Goal: Navigation & Orientation: Find specific page/section

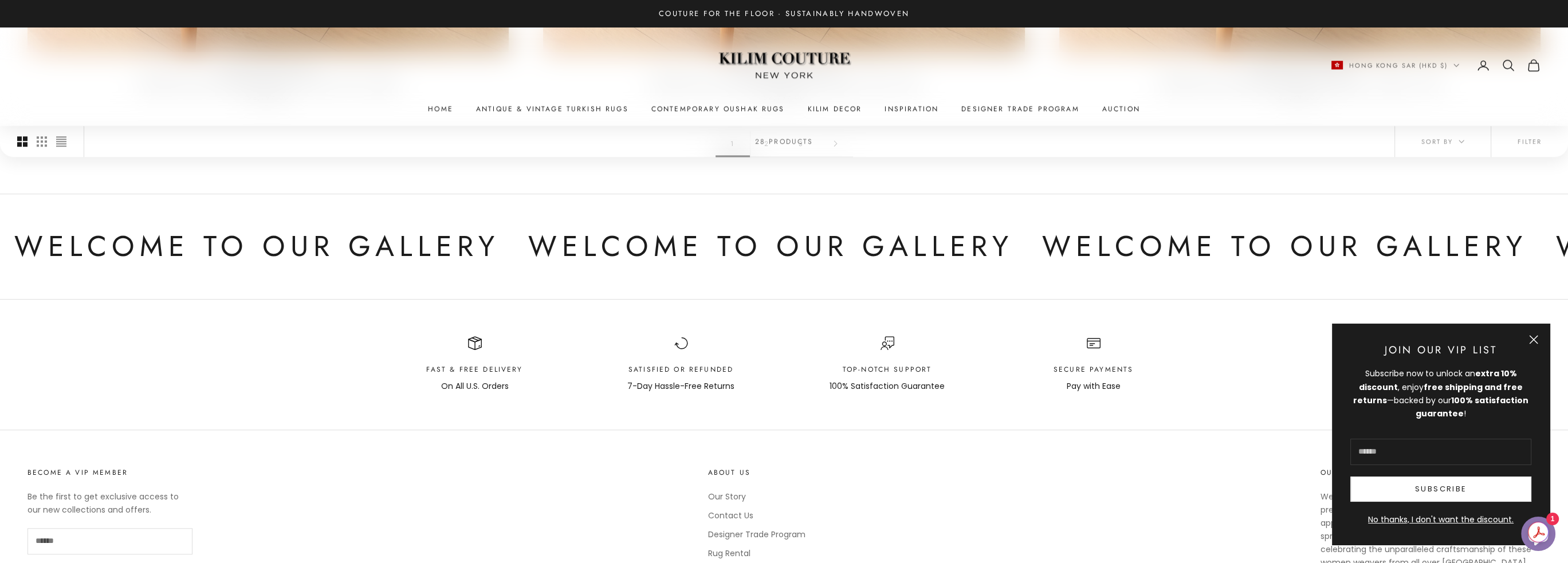
scroll to position [1604, 0]
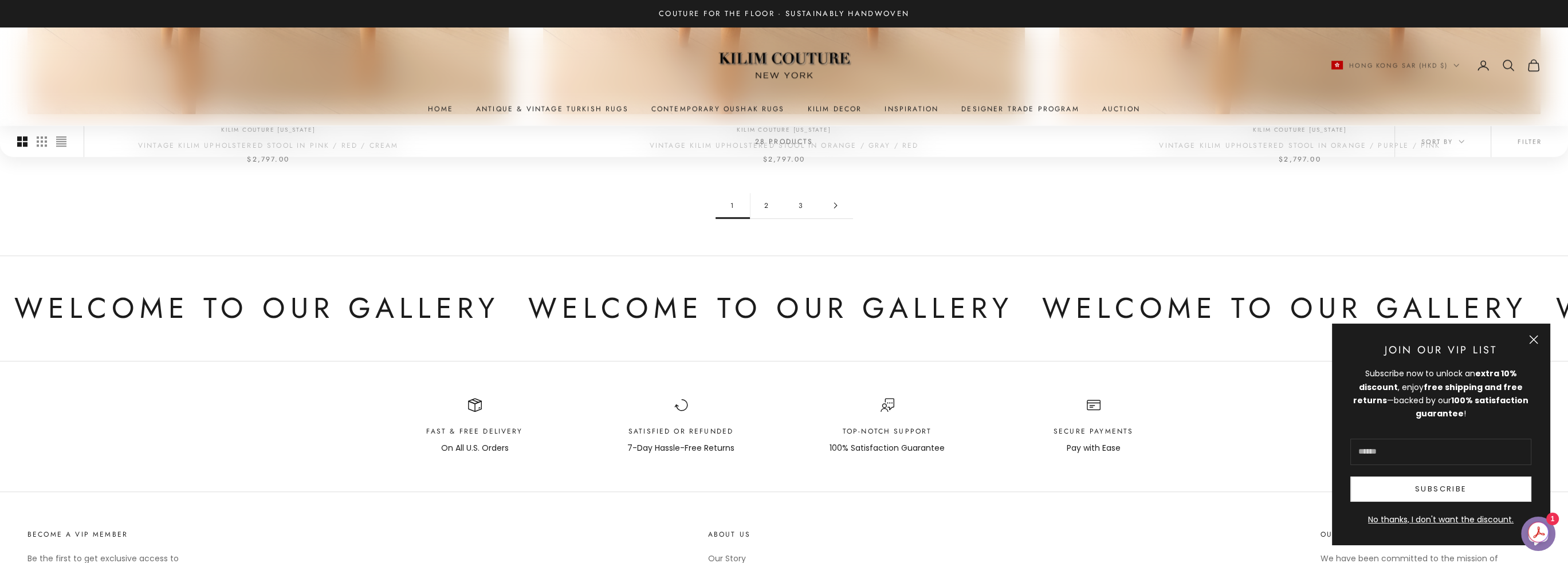
click at [767, 211] on link "2" at bounding box center [767, 206] width 35 height 26
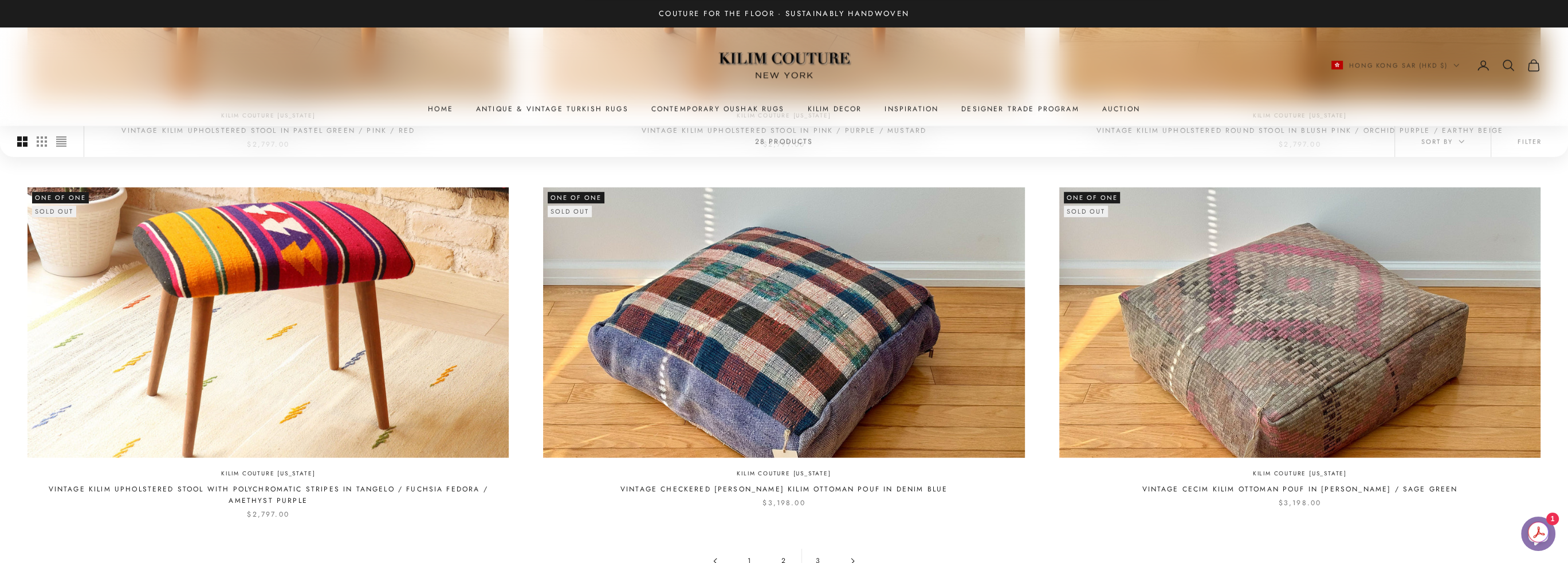
scroll to position [1604, 0]
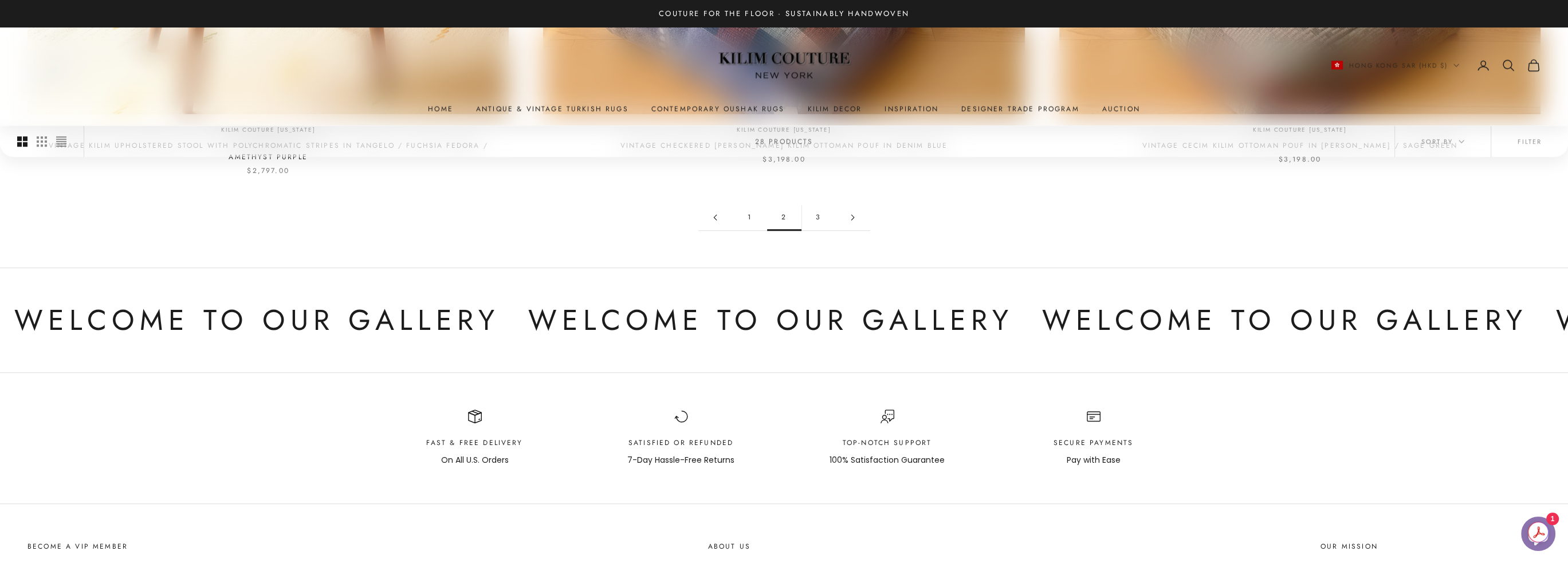
click at [818, 217] on link "3" at bounding box center [818, 217] width 35 height 26
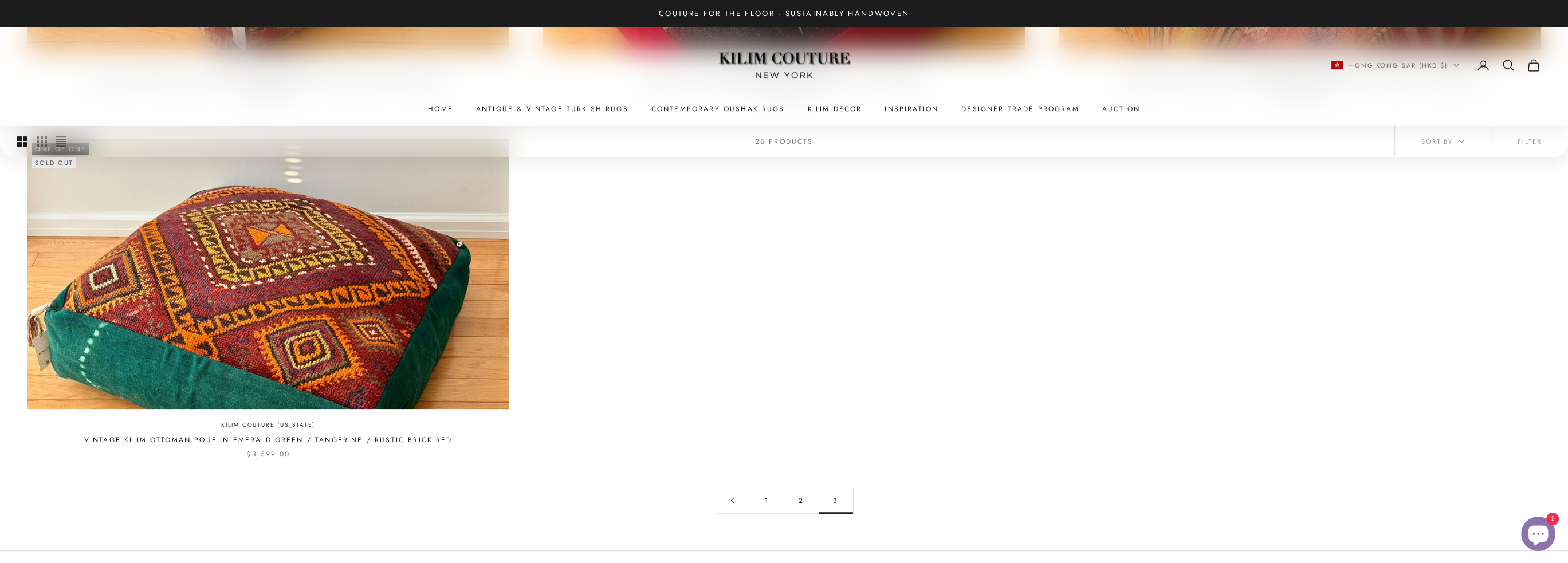
scroll to position [573, 0]
